Goal: Communication & Community: Answer question/provide support

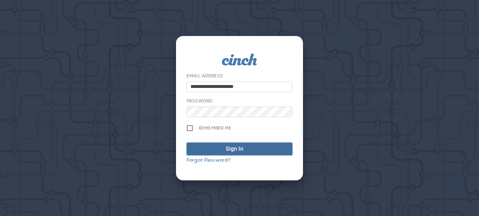
click at [214, 147] on span "Sign In" at bounding box center [240, 149] width 98 height 8
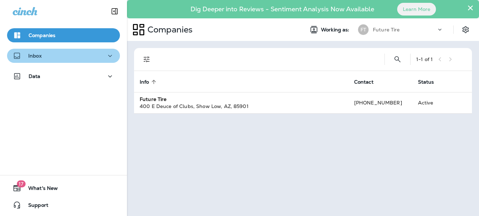
click at [100, 55] on div "Inbox" at bounding box center [64, 56] width 102 height 9
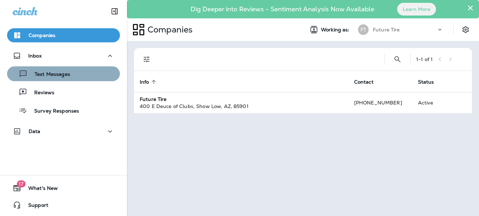
click at [84, 72] on div "Text Messages" at bounding box center [63, 73] width 107 height 11
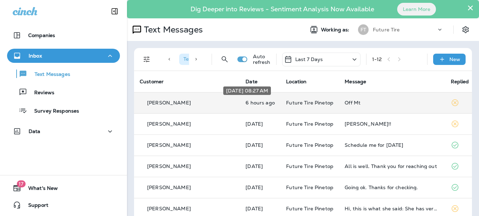
click at [246, 102] on p "6 hours ago" at bounding box center [260, 103] width 29 height 6
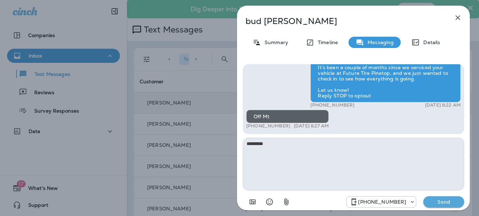
type textarea "*********"
click at [445, 201] on p "Send" at bounding box center [444, 202] width 30 height 6
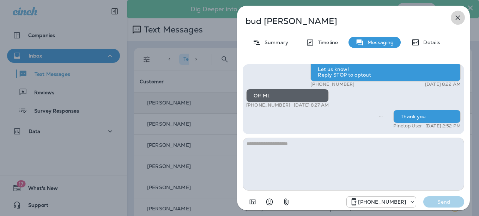
click at [459, 16] on icon "button" at bounding box center [458, 18] width 5 height 5
